Goal: Book appointment/travel/reservation

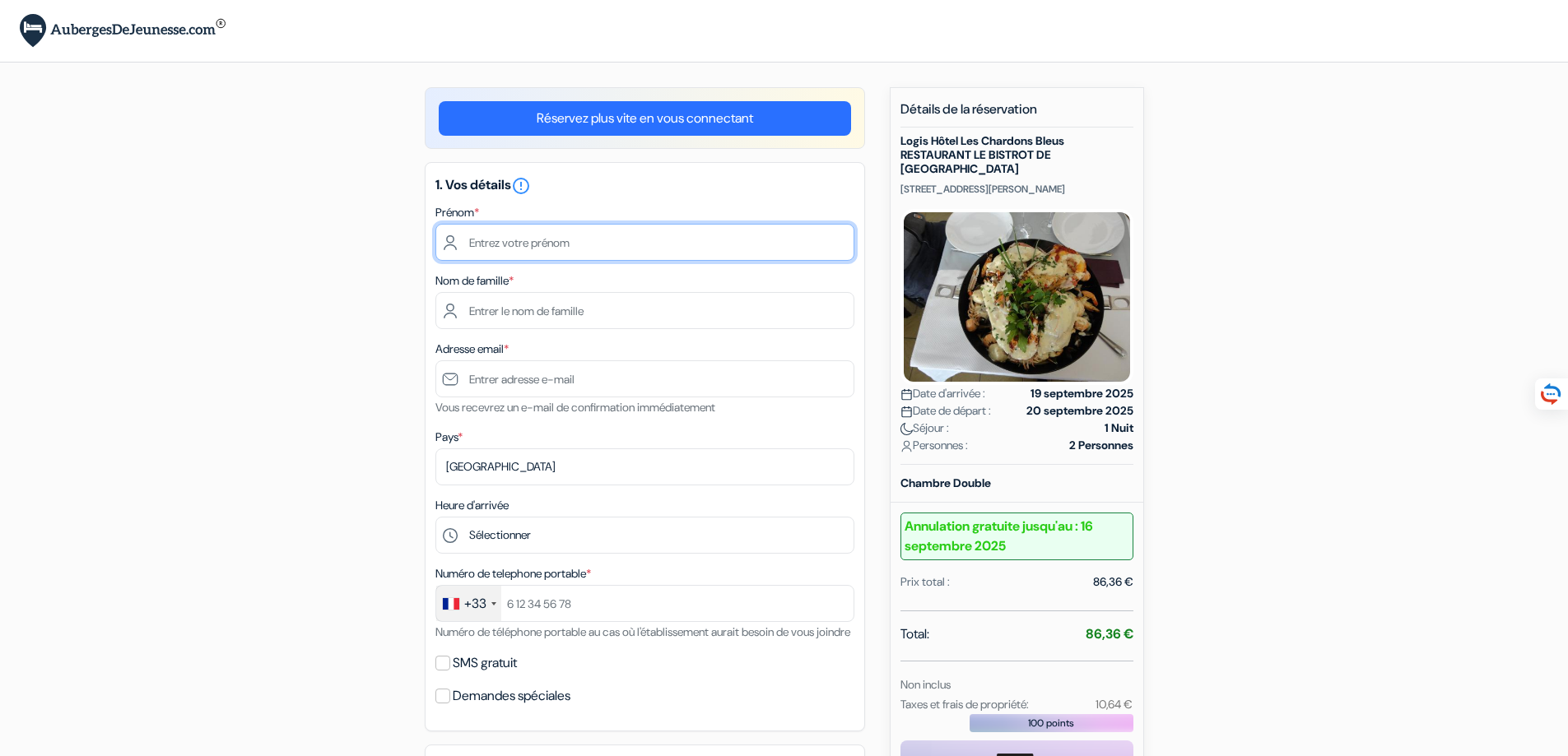
click at [697, 233] on input "text" at bounding box center [644, 243] width 418 height 38
type input "Denis"
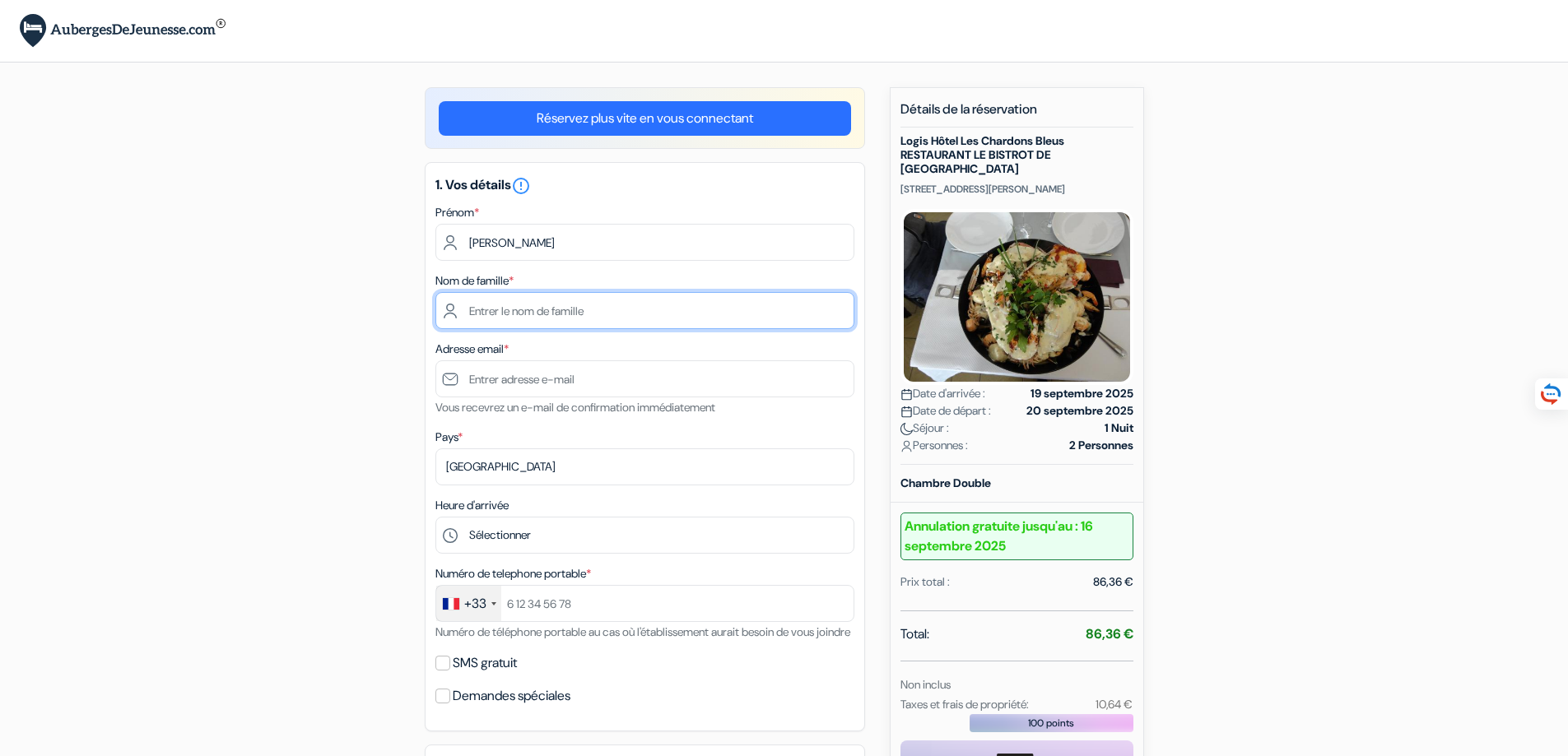
type input "NICOLIER"
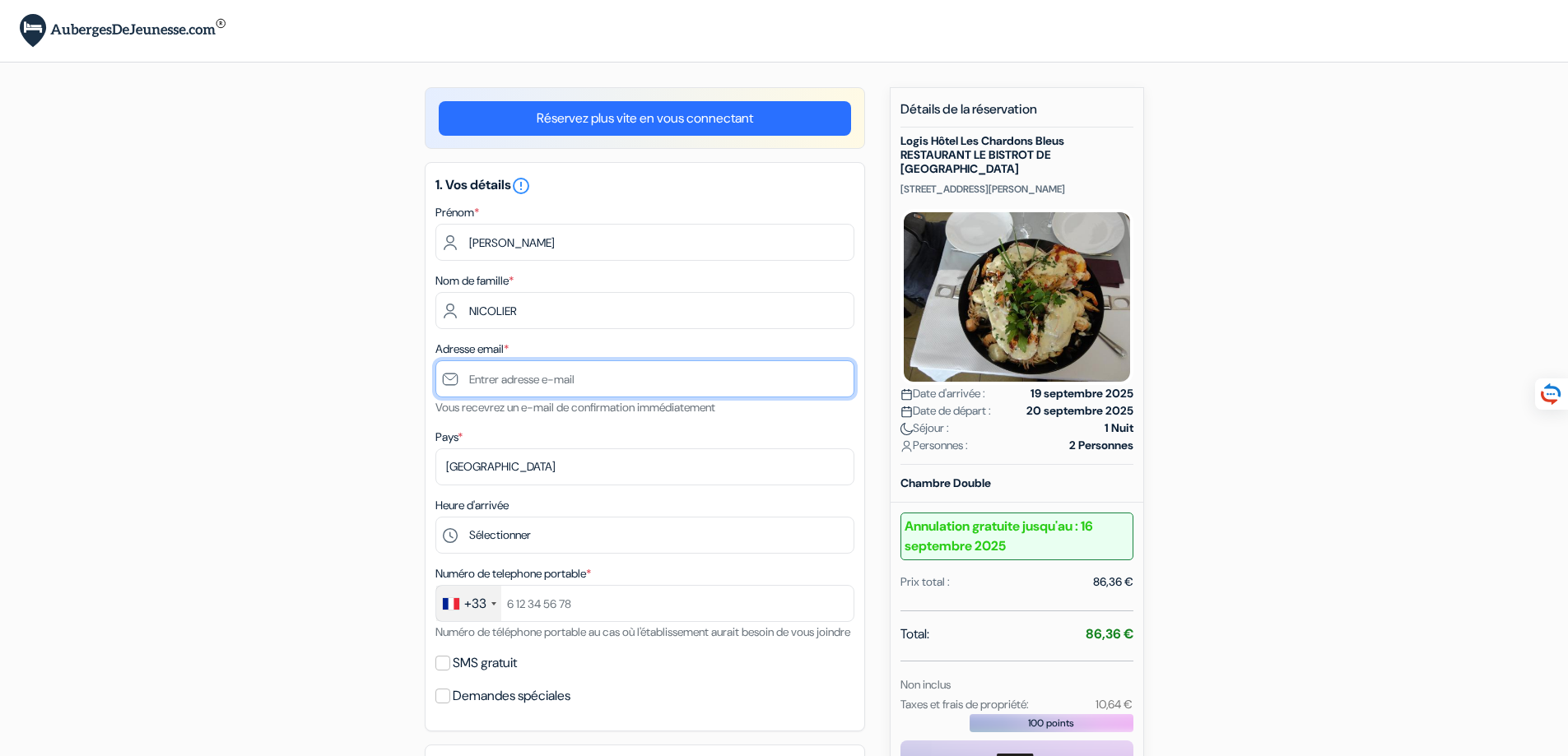
type input "denis.nicolier@gmail.com"
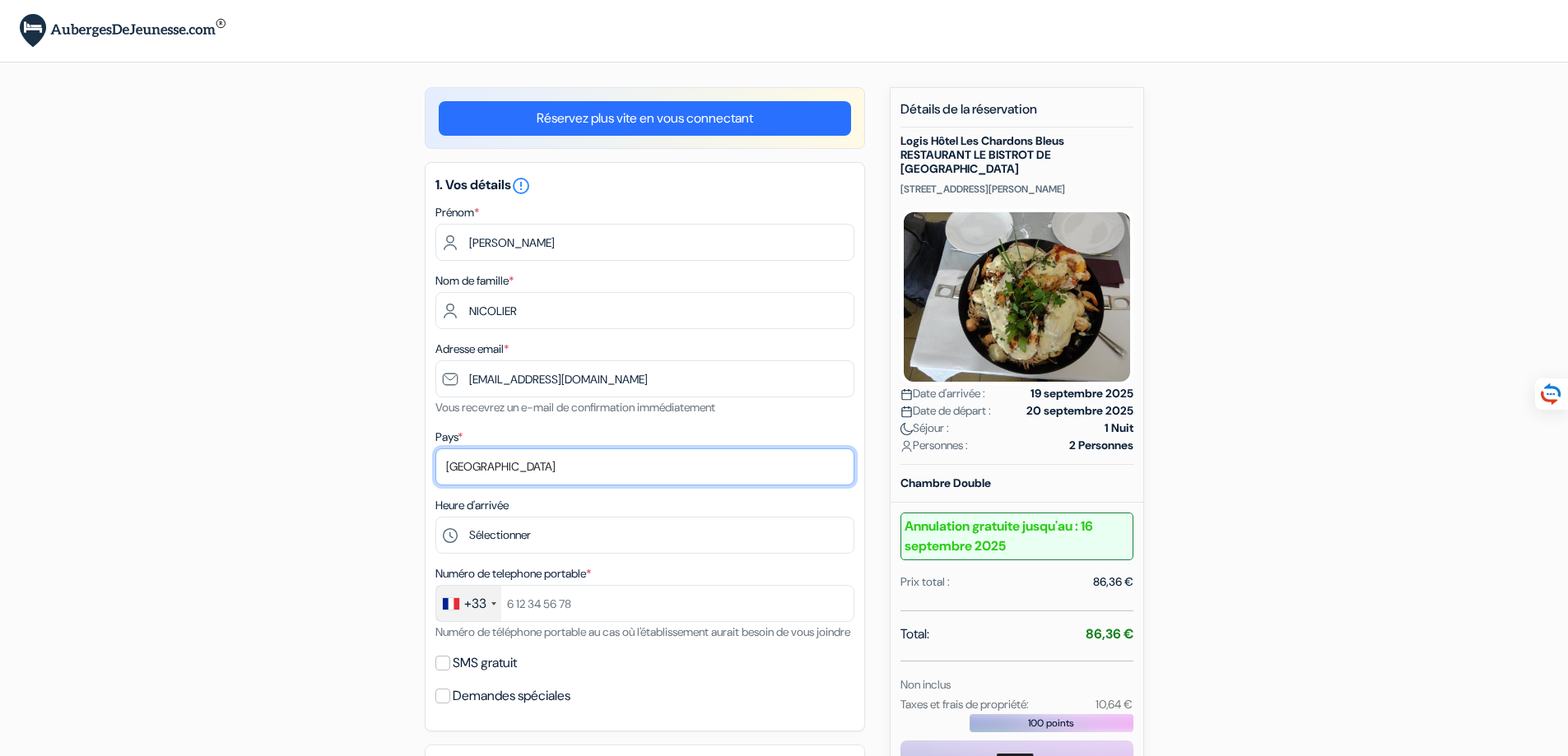
select select "fr"
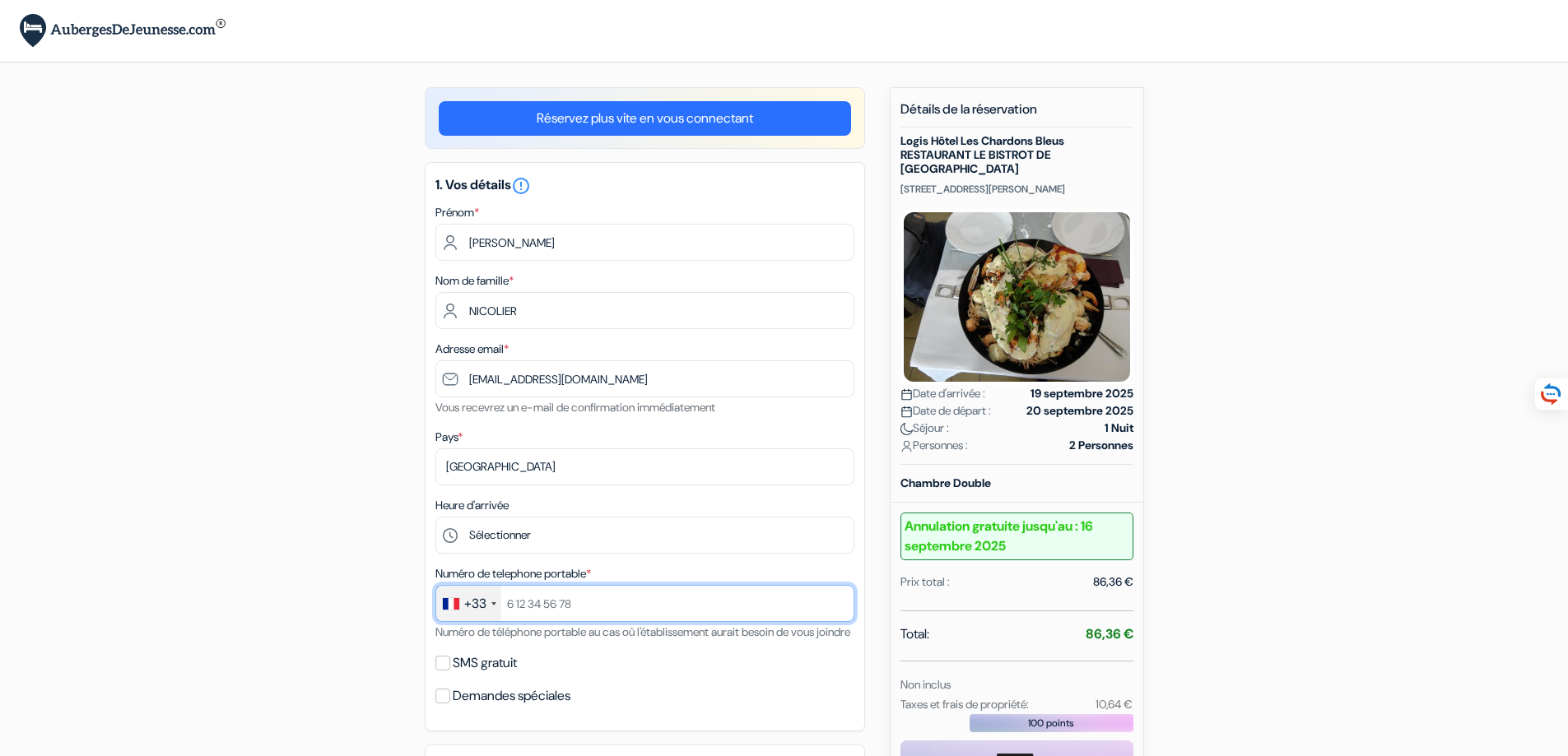
type input "+33626052159"
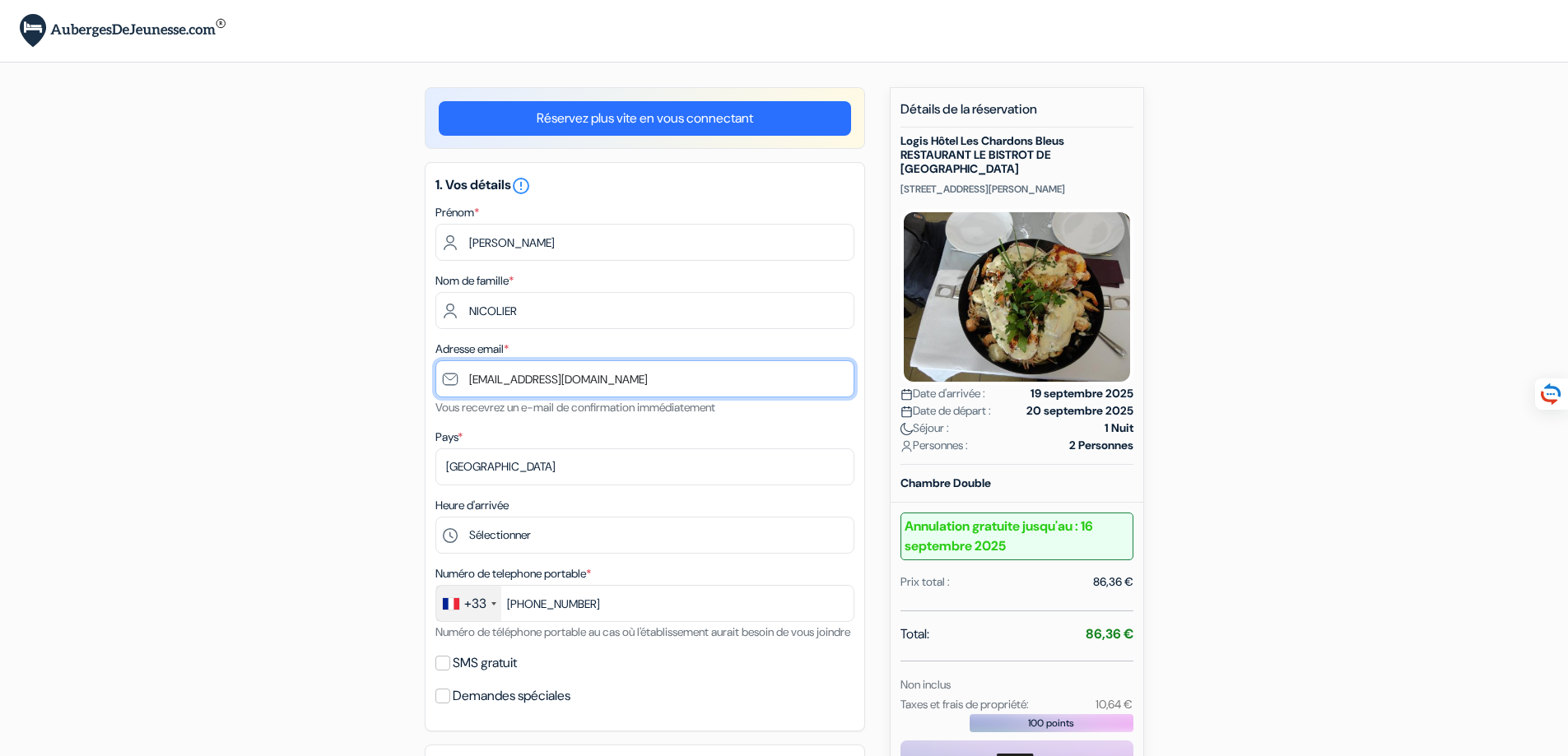
click at [574, 378] on input "denis.nicolier@gmail.com" at bounding box center [644, 379] width 418 height 38
type input "[PERSON_NAME][EMAIL_ADDRESS][DOMAIN_NAME]"
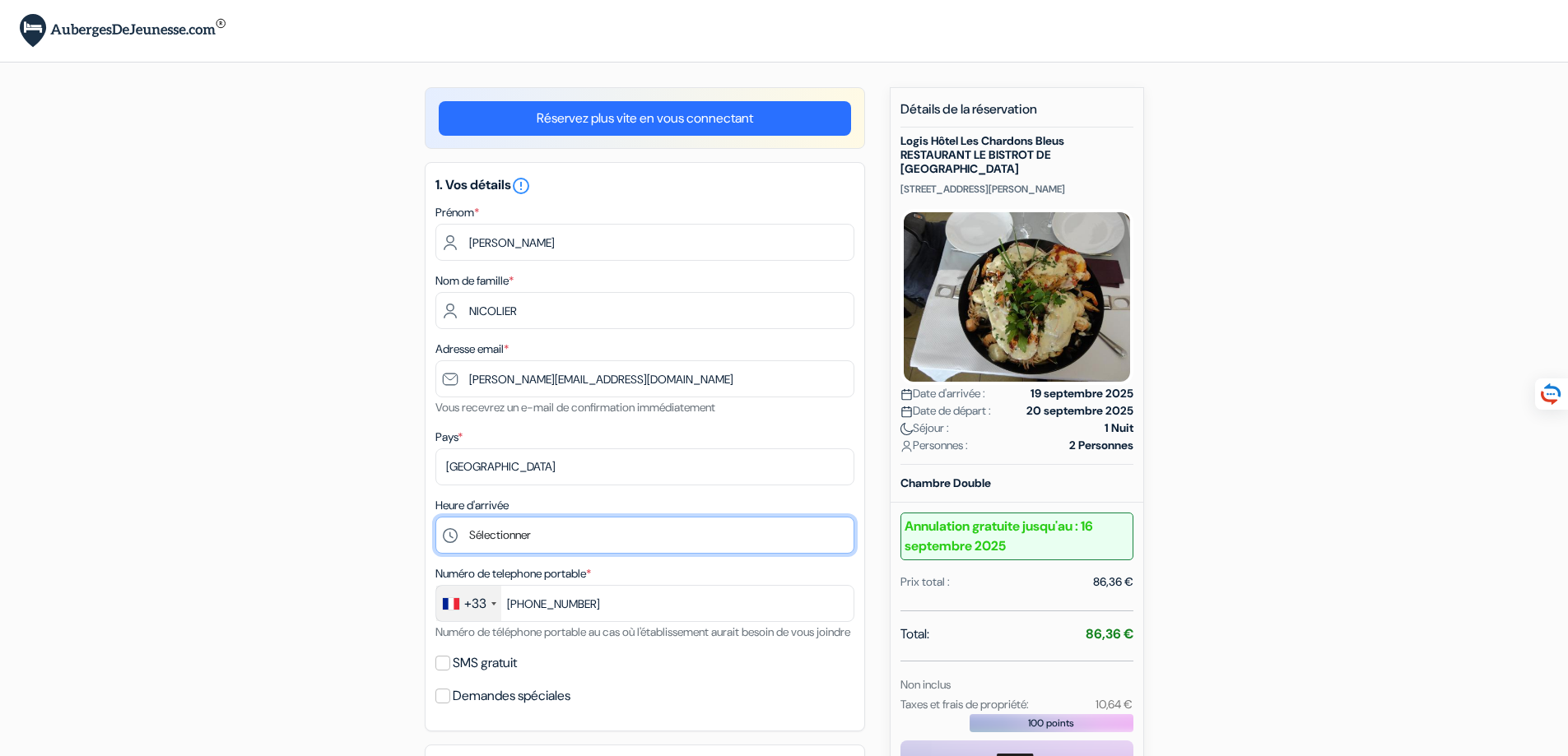
click at [472, 534] on select "Sélectionner 12:00 13:00 14:00 15:00 16:00 17:00 18:00 19:00 20:00" at bounding box center [644, 536] width 418 height 38
click at [577, 539] on select "Sélectionner 12:00 13:00 14:00 15:00 16:00 17:00 18:00 19:00 20:00" at bounding box center [644, 536] width 418 height 38
select select "20"
click at [435, 518] on select "Sélectionner 12:00 13:00 14:00 15:00 16:00 17:00 18:00 19:00 20:00" at bounding box center [644, 536] width 418 height 38
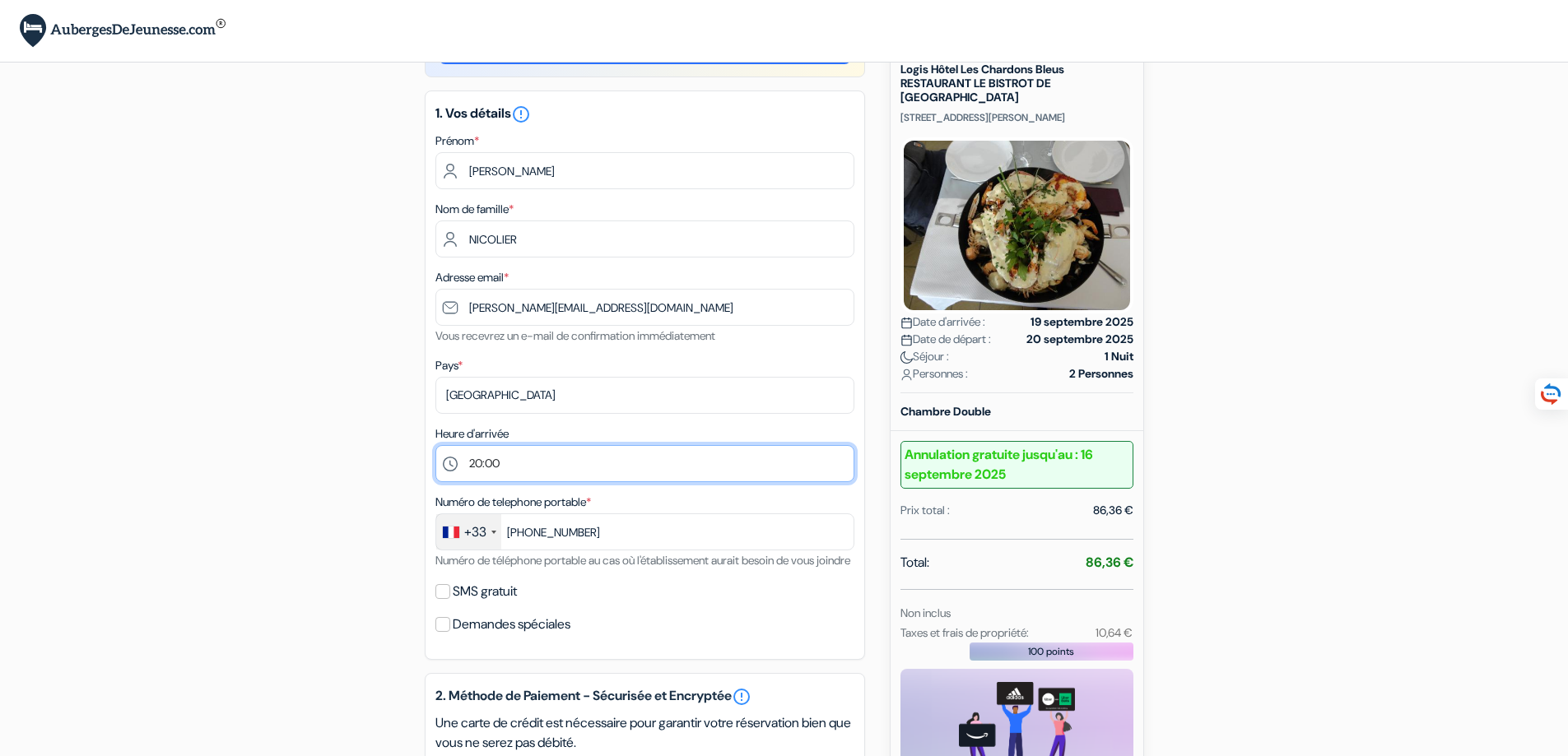
scroll to position [82, 0]
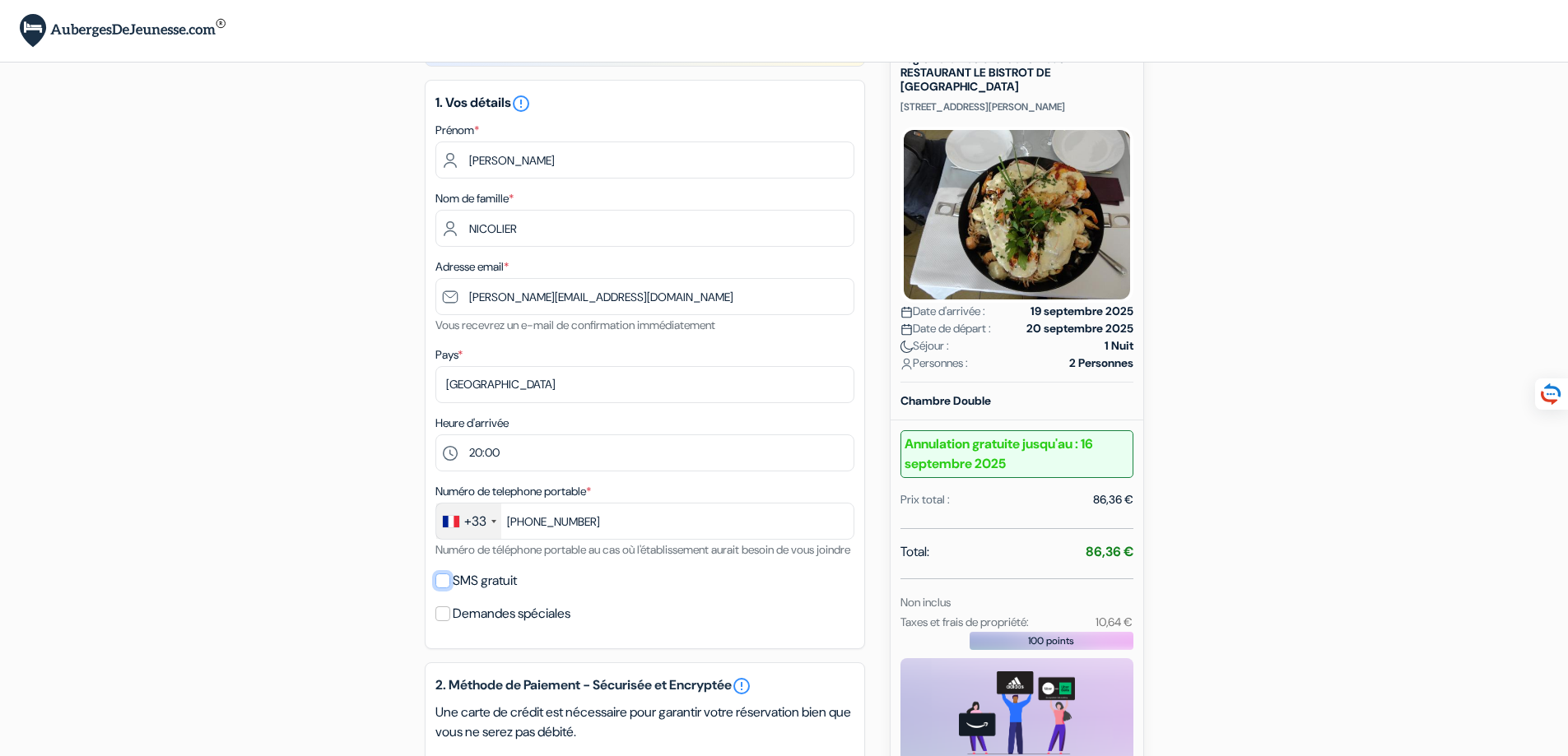
click at [441, 588] on input "SMS gratuit" at bounding box center [442, 580] width 15 height 15
checkbox input "true"
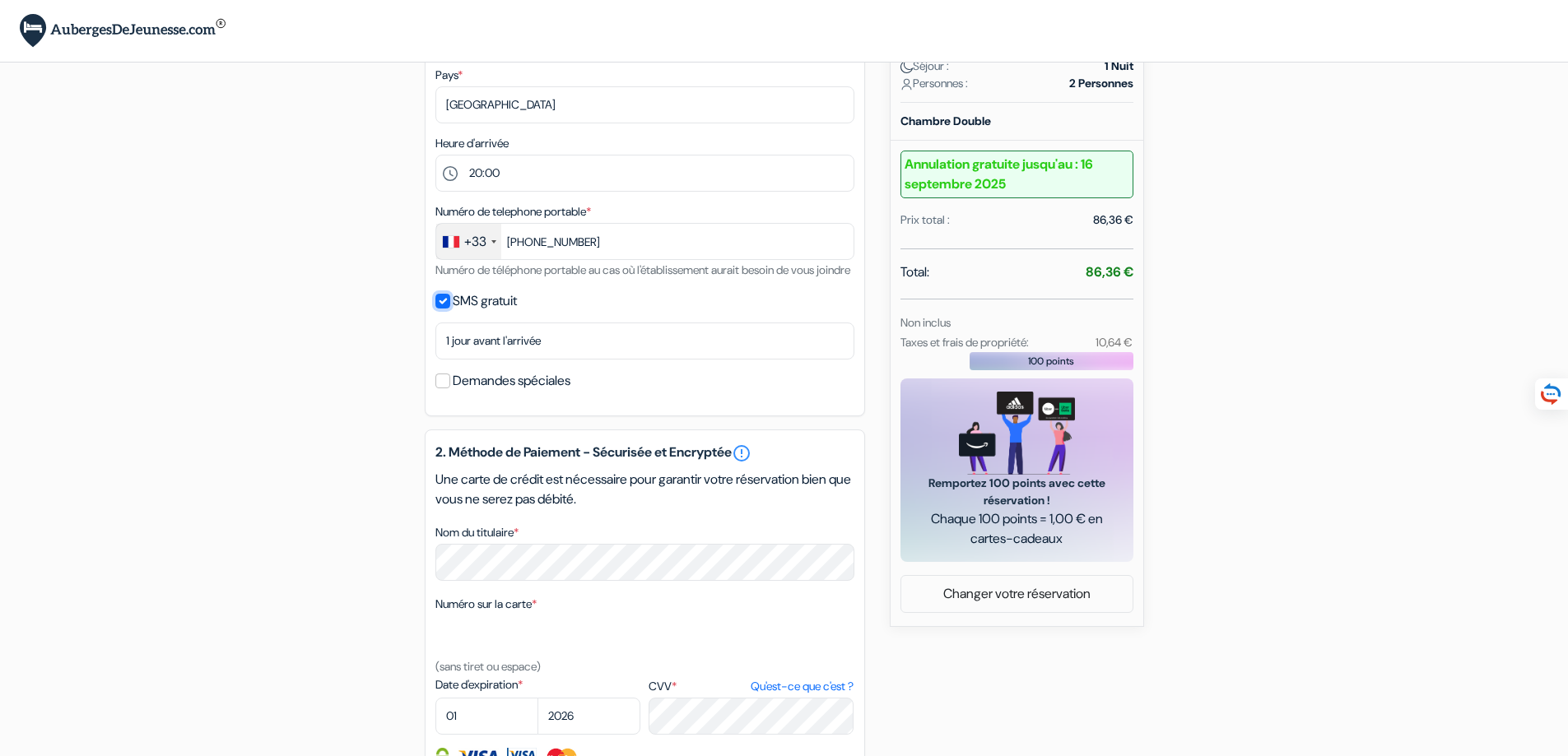
scroll to position [412, 0]
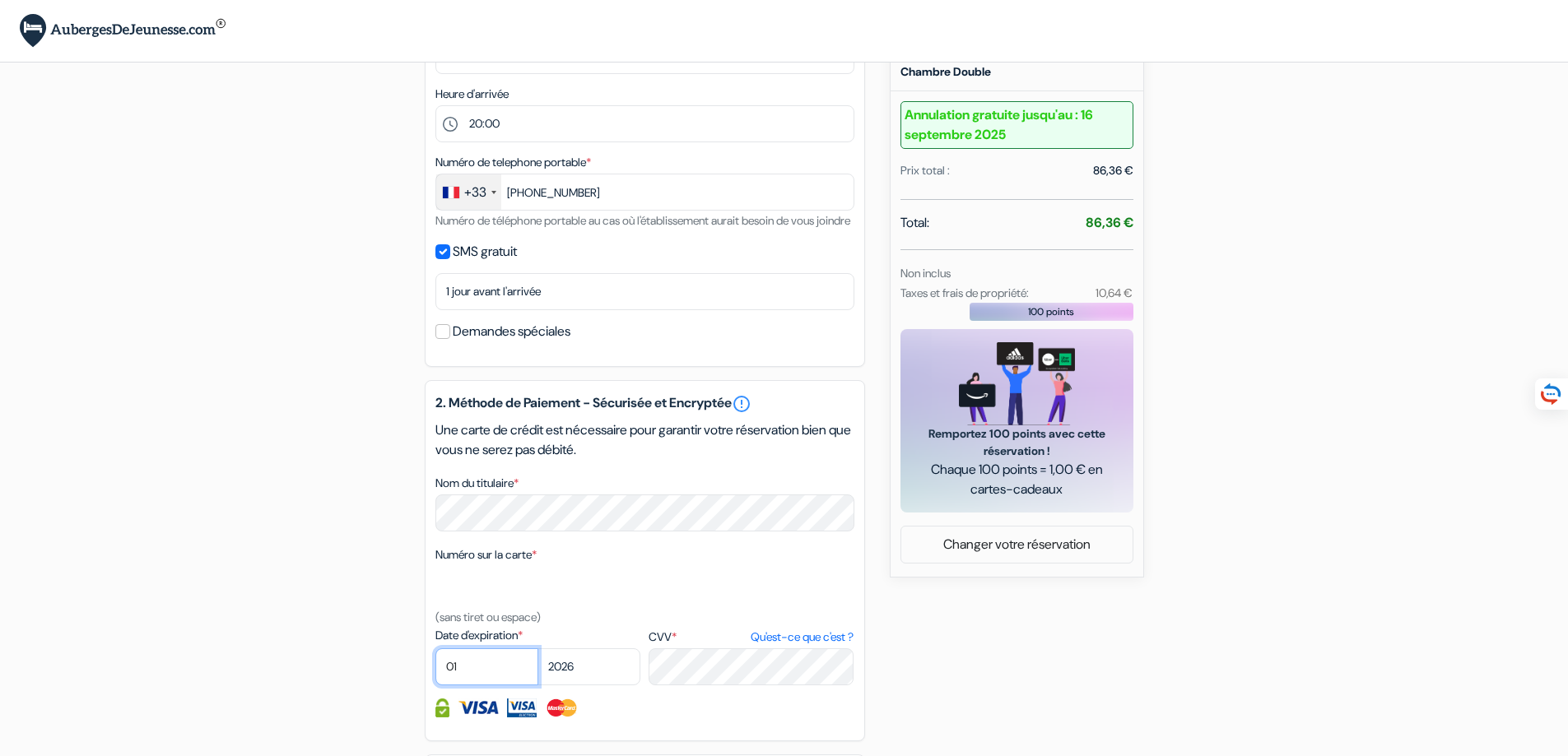
click at [464, 686] on select "01 02 03 04 05 06 07 08 09 10 11 12" at bounding box center [486, 667] width 103 height 38
select select "05"
click at [435, 672] on select "01 02 03 04 05 06 07 08 09 10 11 12" at bounding box center [486, 667] width 103 height 38
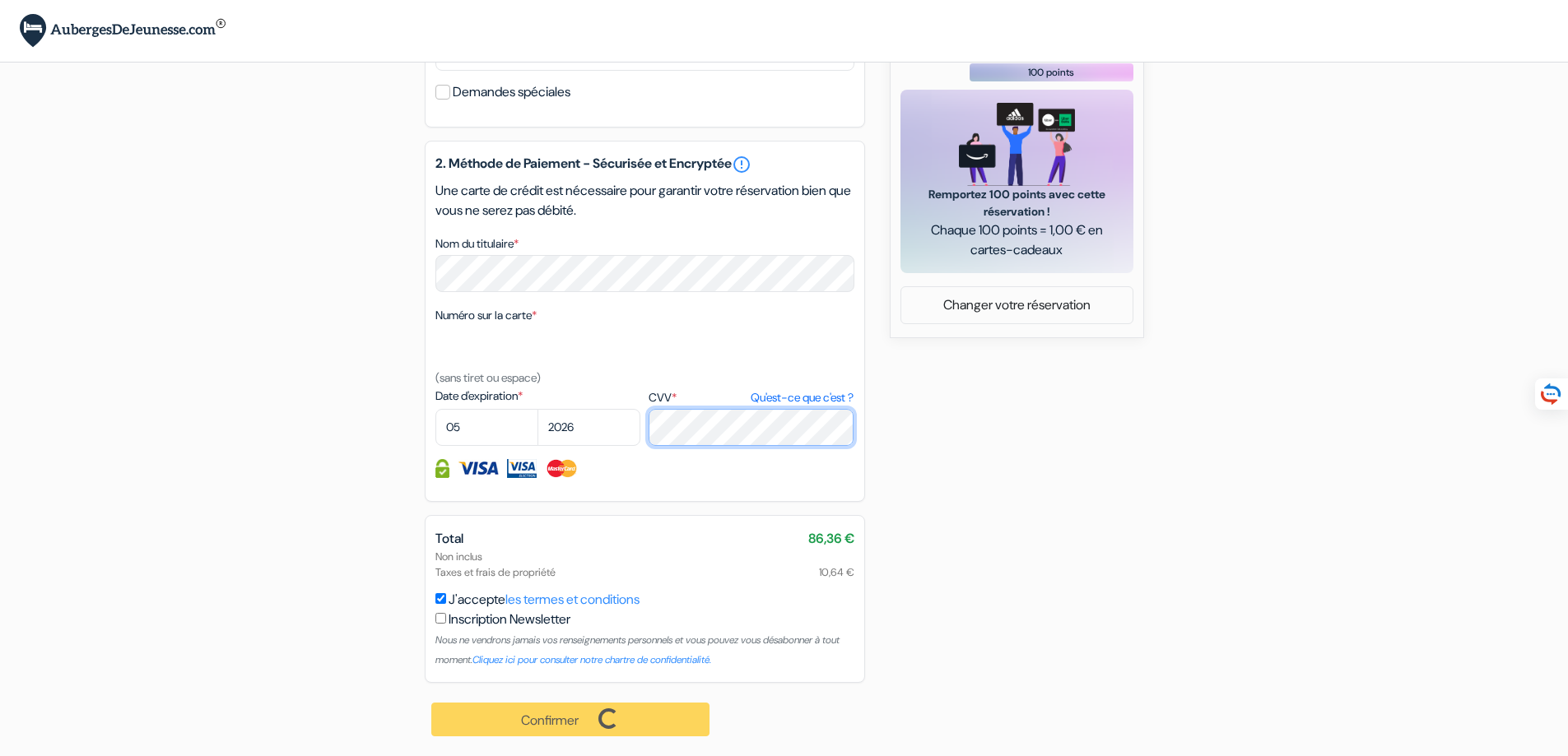
scroll to position [674, 0]
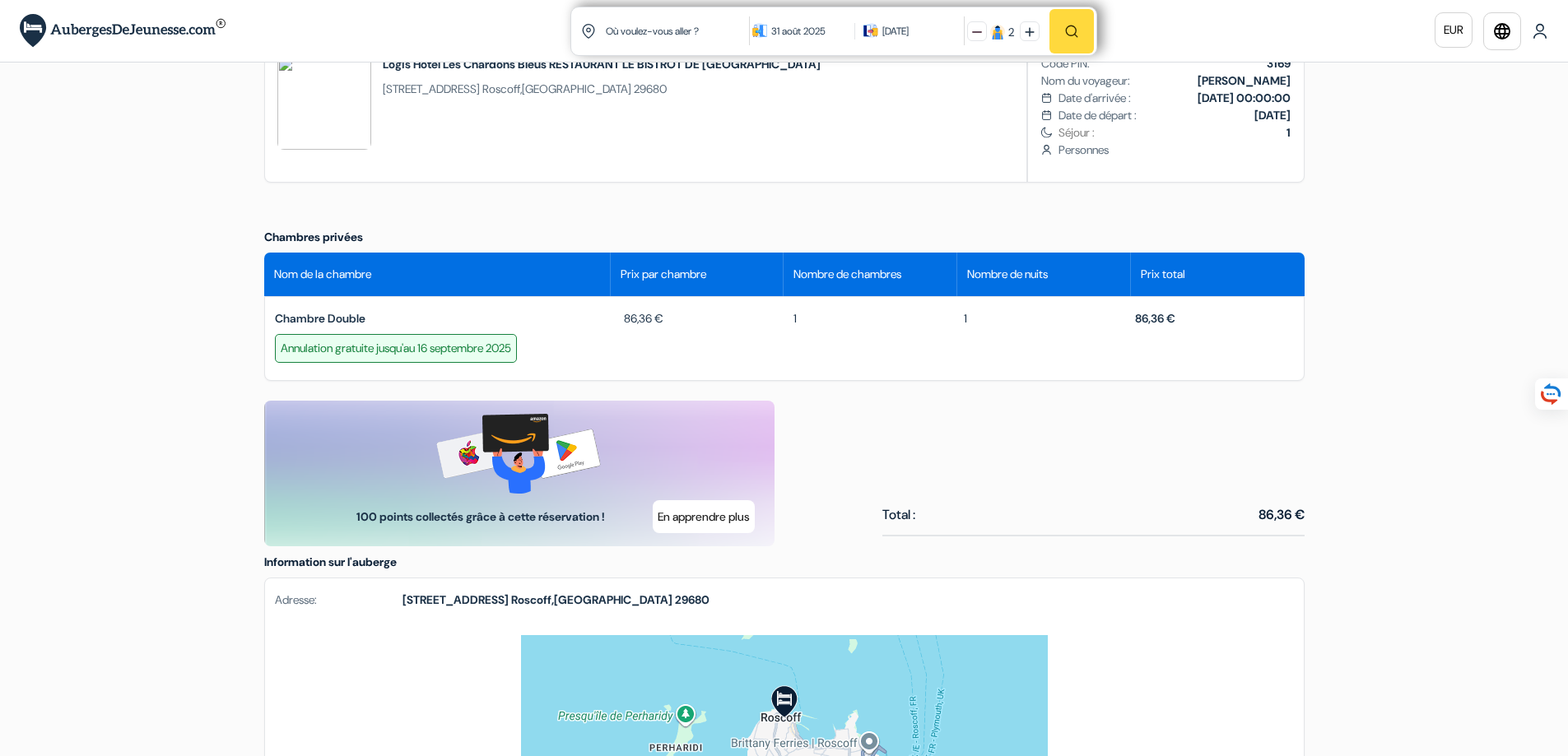
scroll to position [576, 0]
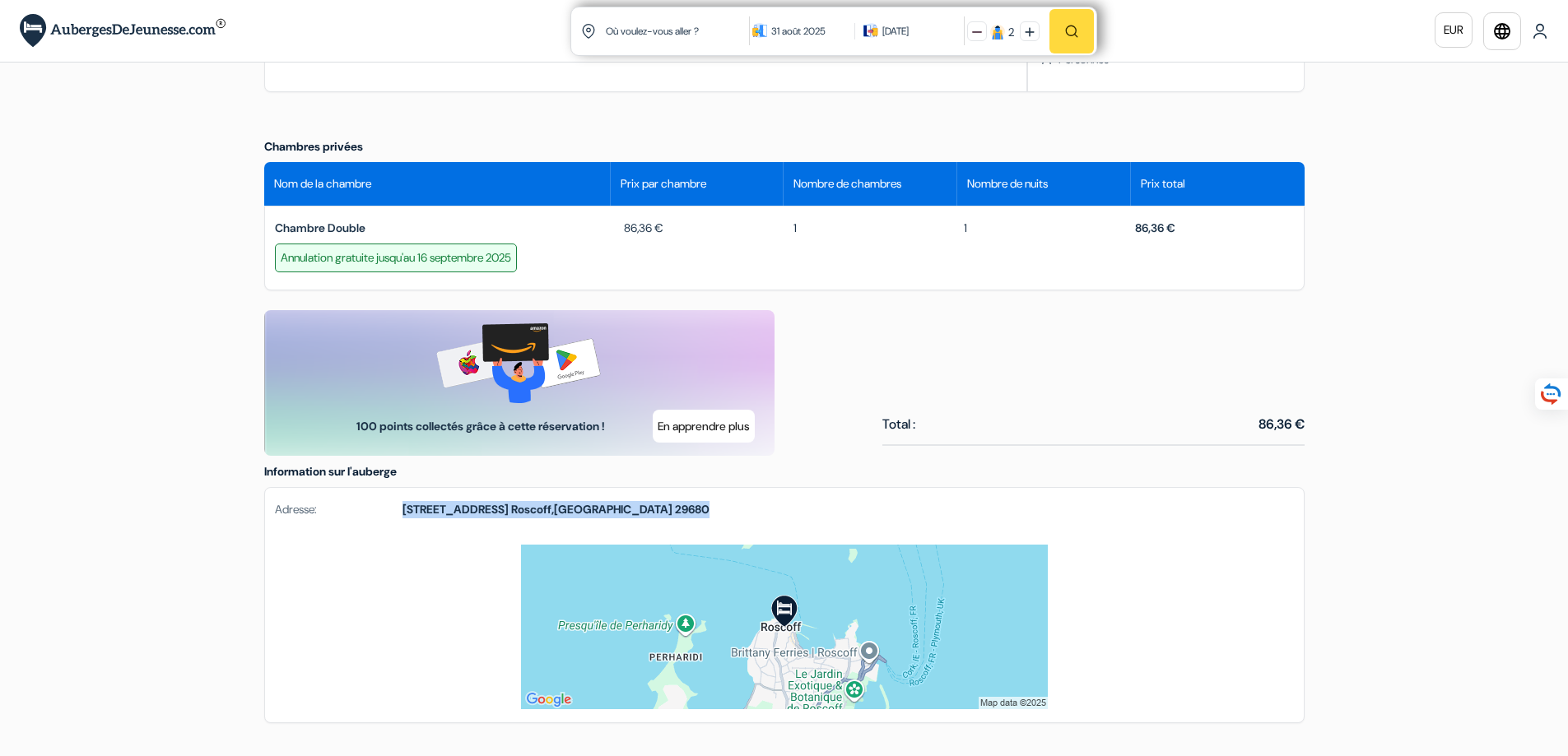
drag, startPoint x: 405, startPoint y: 509, endPoint x: 721, endPoint y: 511, distance: 316.0
click at [721, 511] on div "Adresse: [STREET_ADDRESS]" at bounding box center [784, 517] width 1038 height 57
copy strong "[STREET_ADDRESS]"
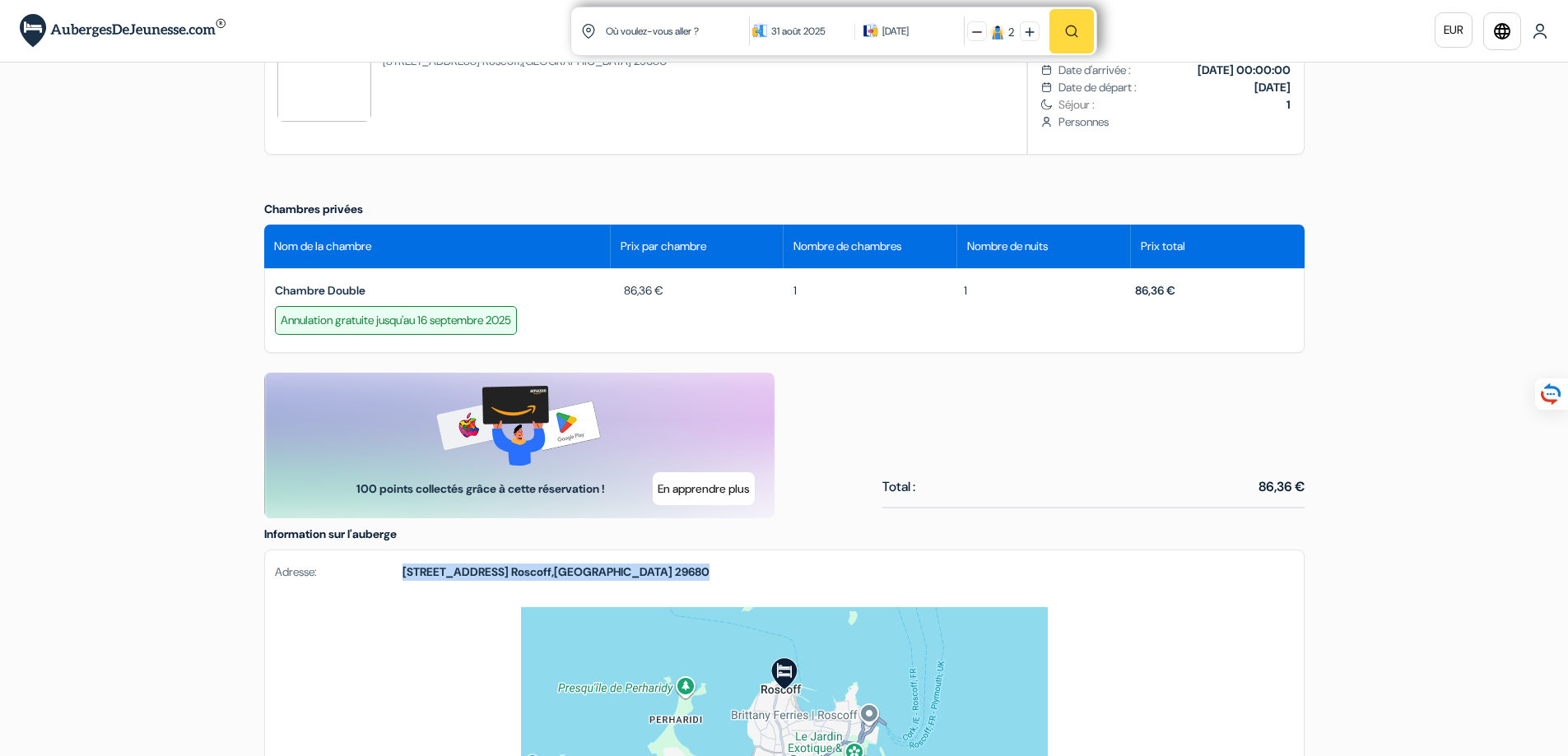
scroll to position [493, 0]
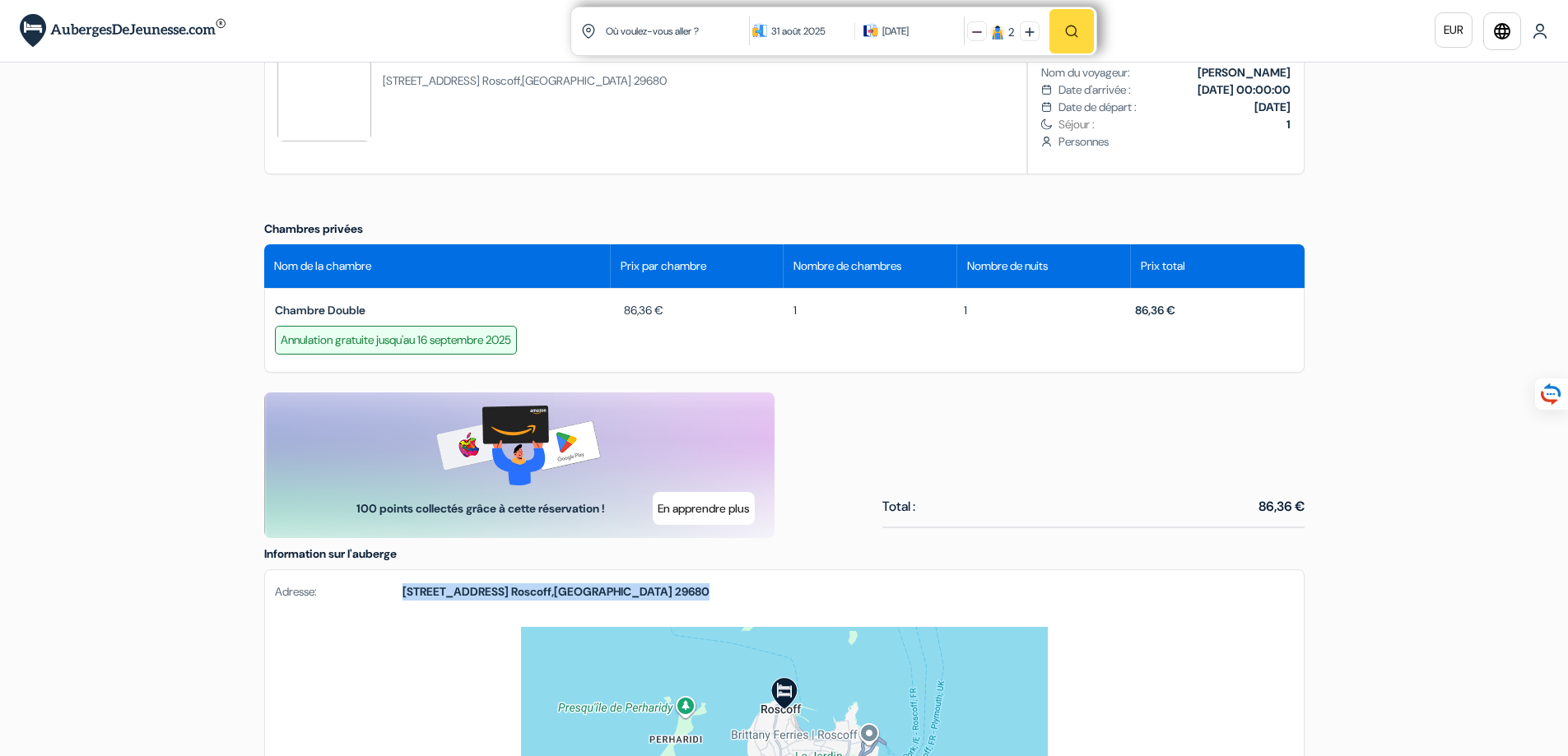
drag, startPoint x: 1135, startPoint y: 310, endPoint x: 1184, endPoint y: 312, distance: 49.0
click at [1184, 312] on div "86,36 €" at bounding box center [1208, 311] width 170 height 18
copy span "86,36 €"
